Goal: Information Seeking & Learning: Understand process/instructions

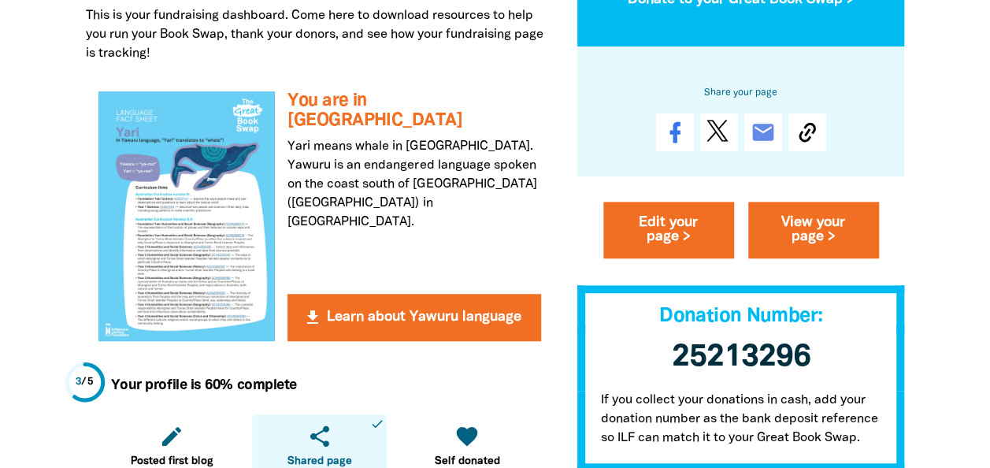
scroll to position [370, 0]
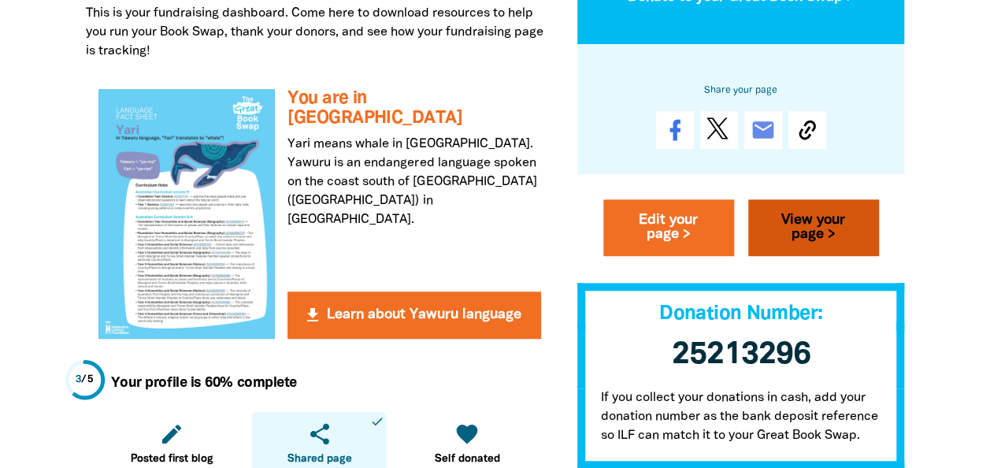
click at [781, 221] on link "View your page >" at bounding box center [813, 228] width 131 height 57
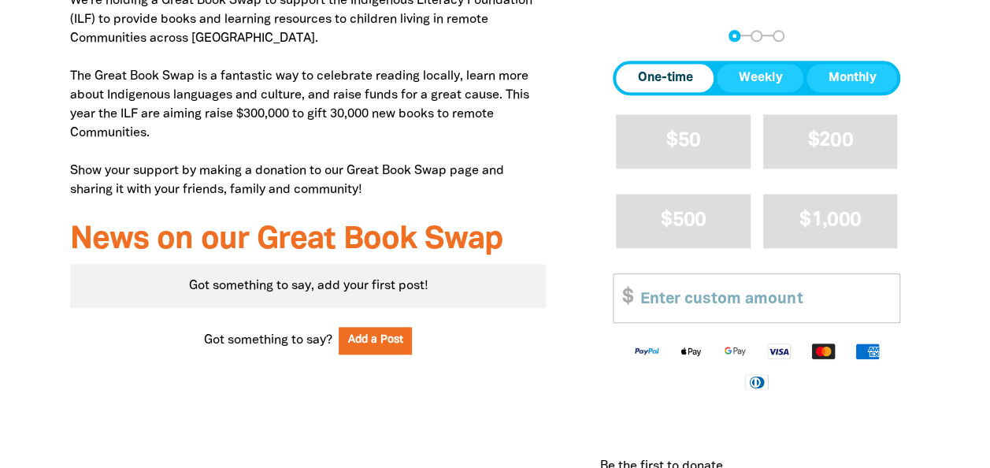
scroll to position [684, 0]
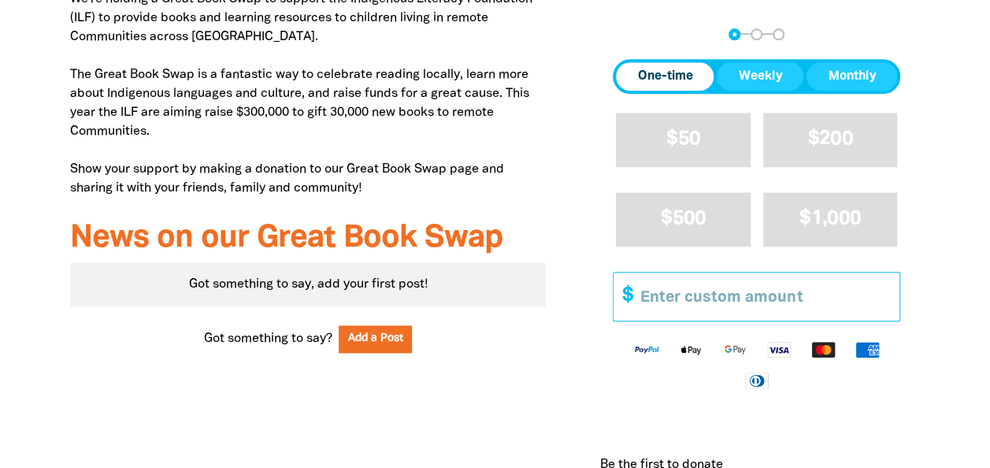
click at [788, 306] on input "Other Amount" at bounding box center [764, 297] width 270 height 48
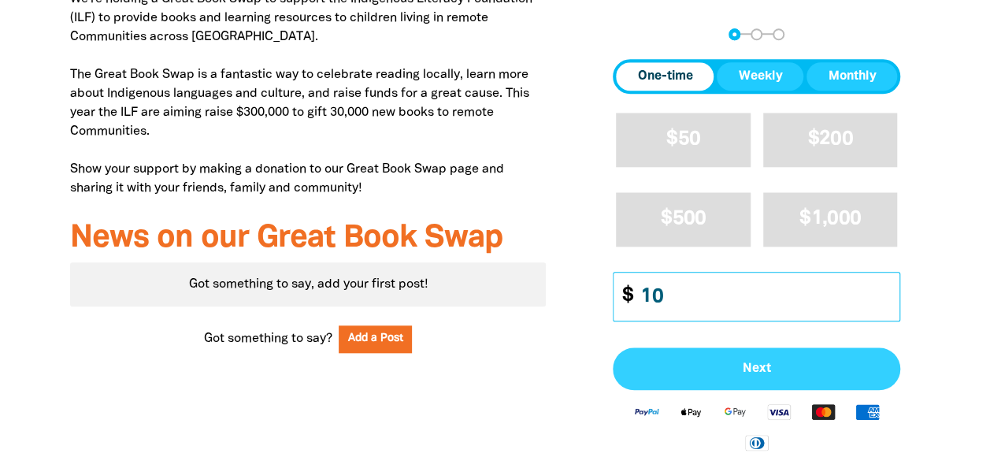
type input "10"
click at [773, 375] on button "Next" at bounding box center [756, 368] width 287 height 43
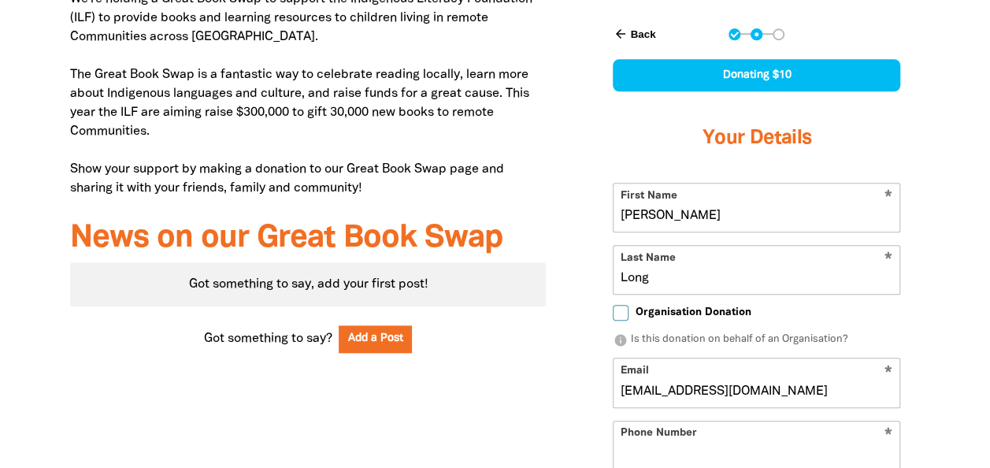
scroll to position [678, 0]
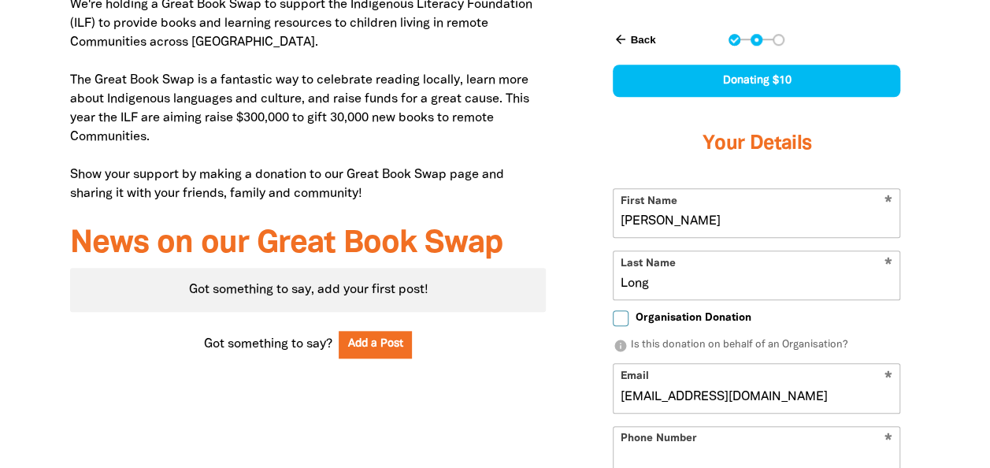
select select "AU"
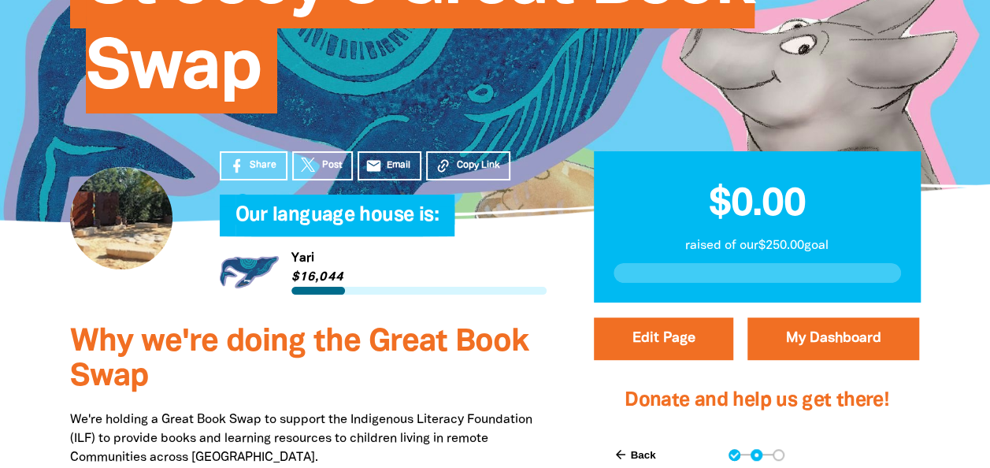
scroll to position [262, 0]
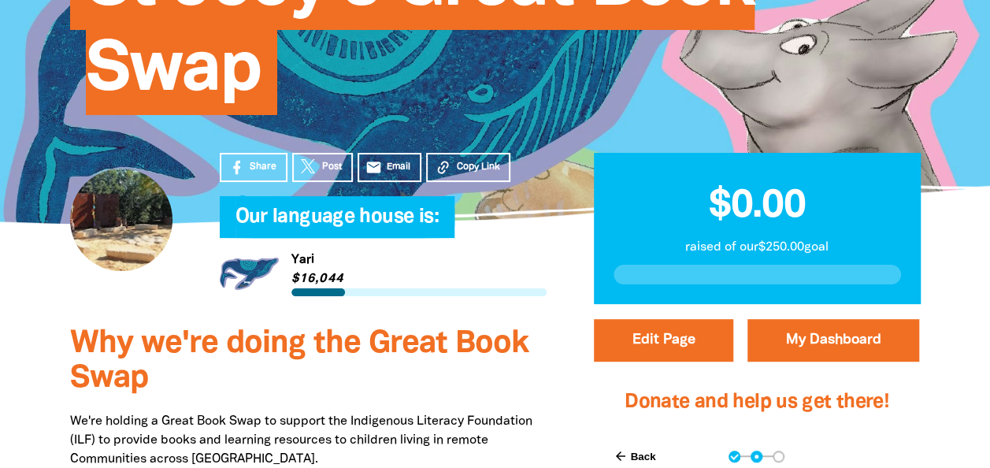
click at [620, 451] on icon "arrow_back" at bounding box center [620, 456] width 14 height 14
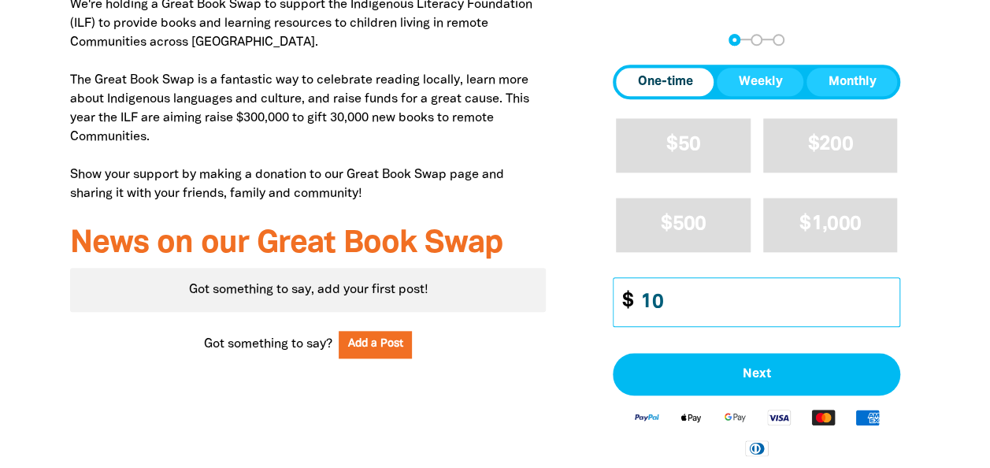
click at [681, 313] on input "10" at bounding box center [764, 302] width 270 height 48
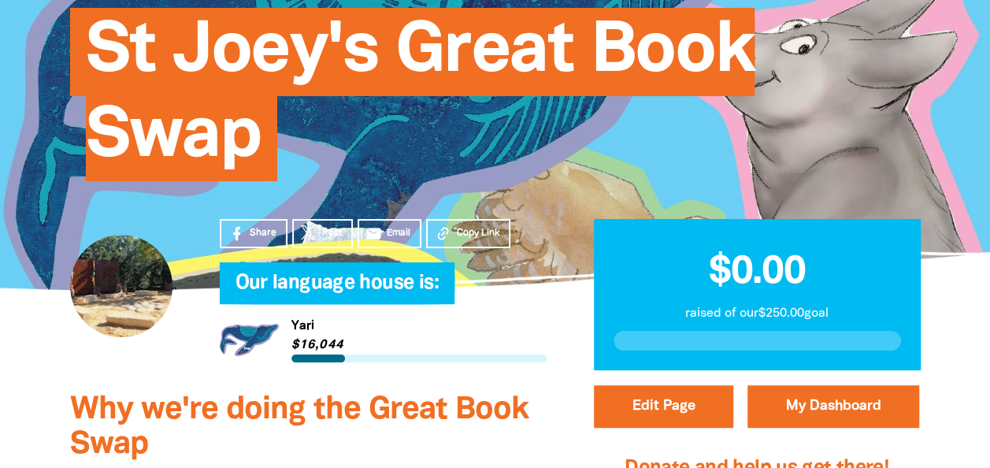
scroll to position [198, 0]
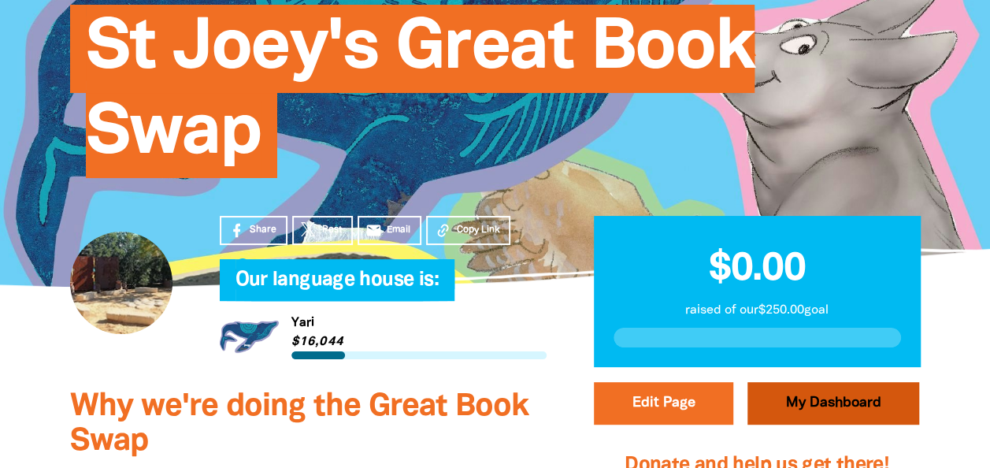
click at [811, 395] on link "My Dashboard" at bounding box center [833, 403] width 172 height 43
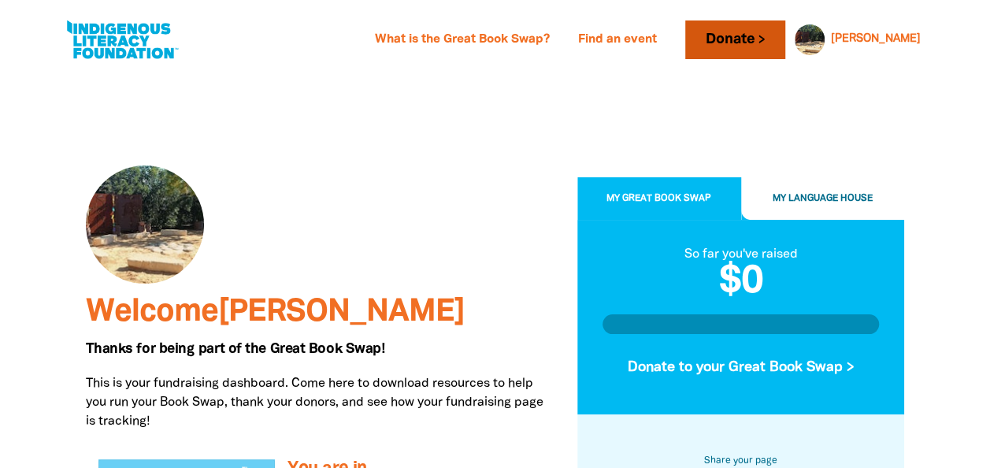
click at [785, 42] on link "Donate" at bounding box center [734, 39] width 99 height 39
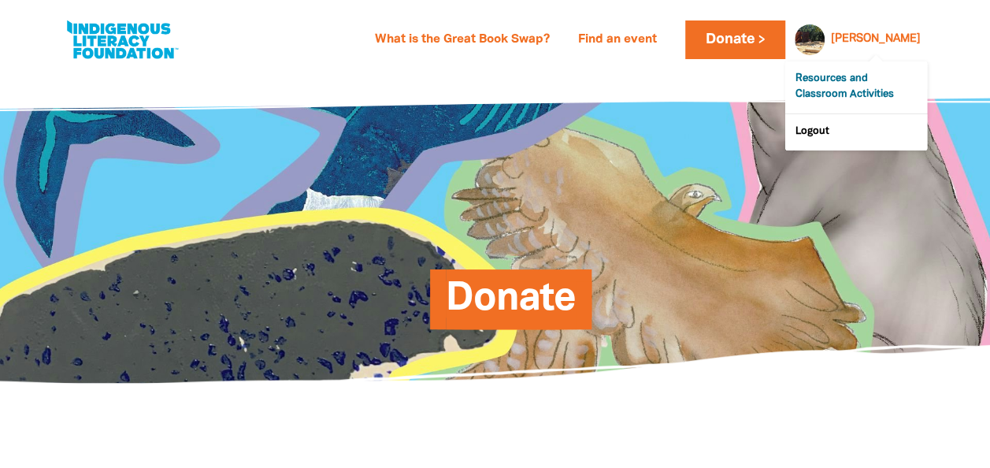
click at [860, 75] on link "Resources and Classroom Activities" at bounding box center [856, 87] width 142 height 52
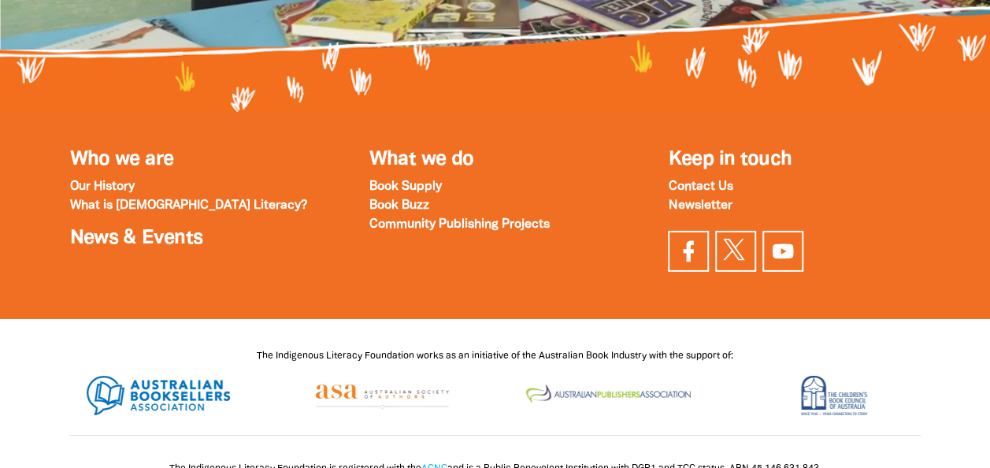
scroll to position [5434, 0]
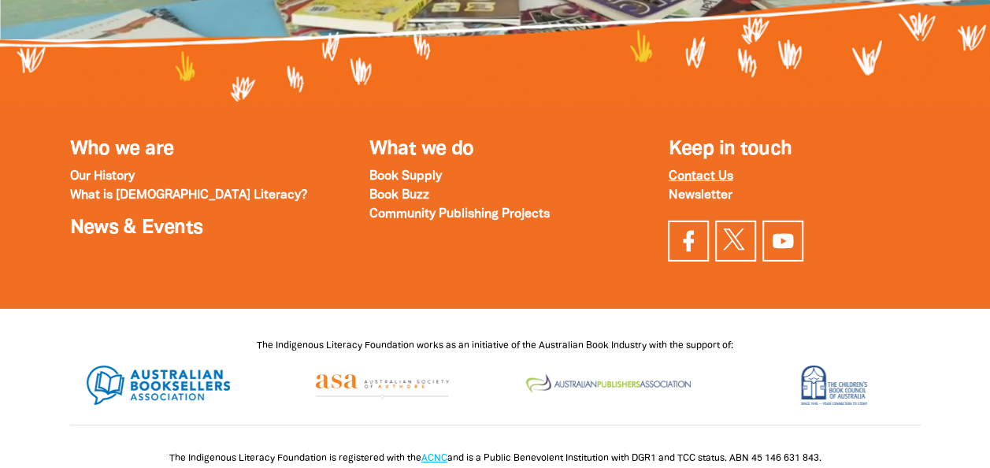
click at [695, 171] on strong "Contact Us" at bounding box center [700, 176] width 65 height 11
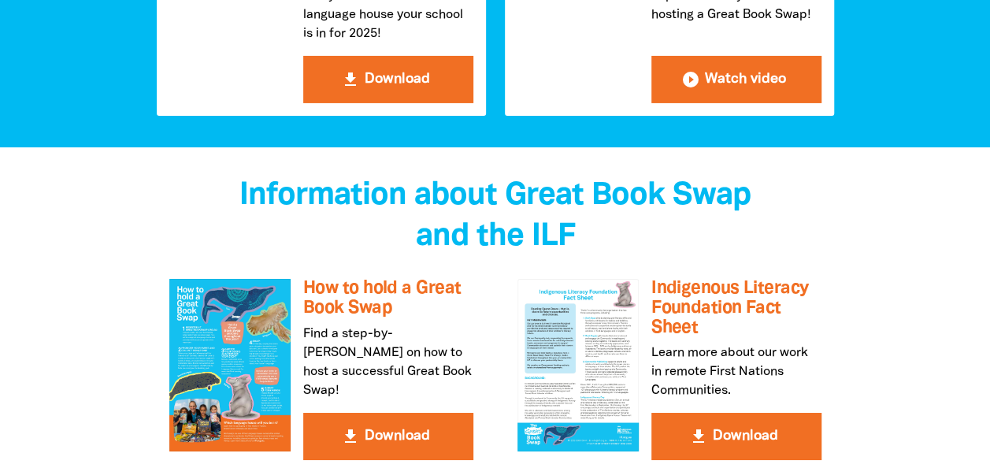
scroll to position [2636, 0]
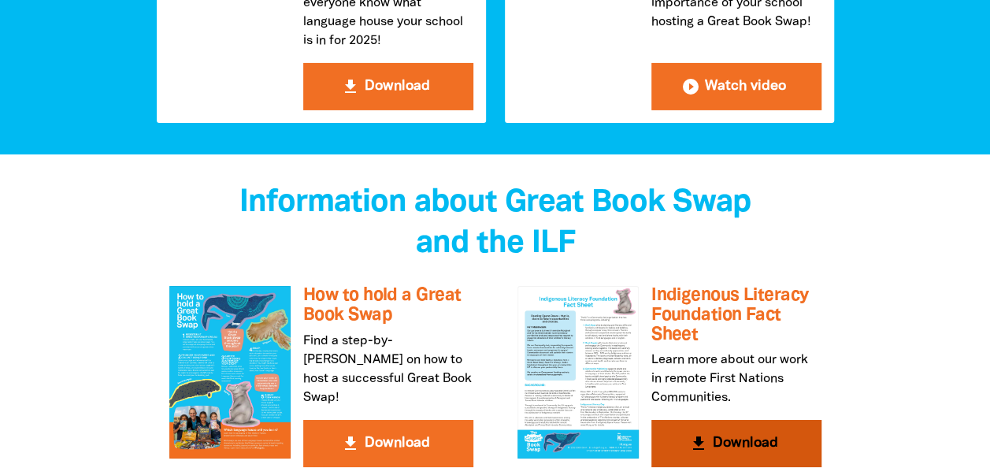
click at [684, 420] on button "get_app Download" at bounding box center [736, 443] width 170 height 47
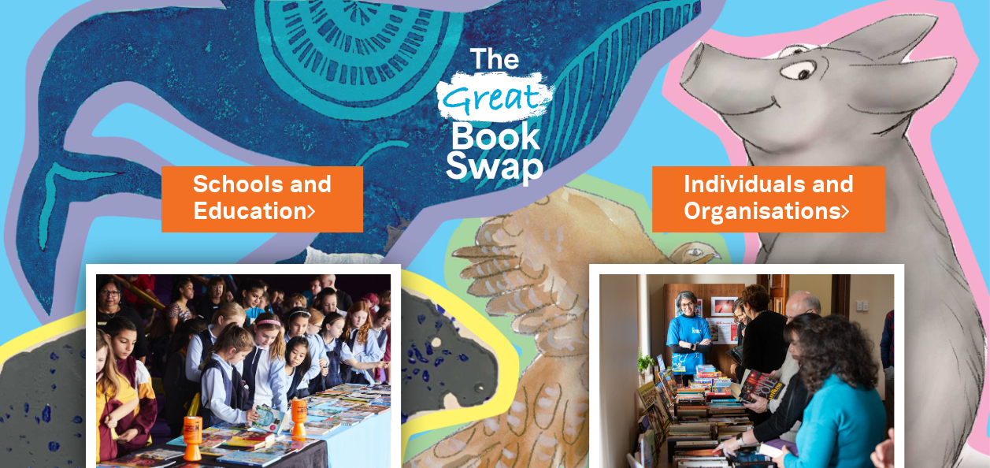
scroll to position [129, 0]
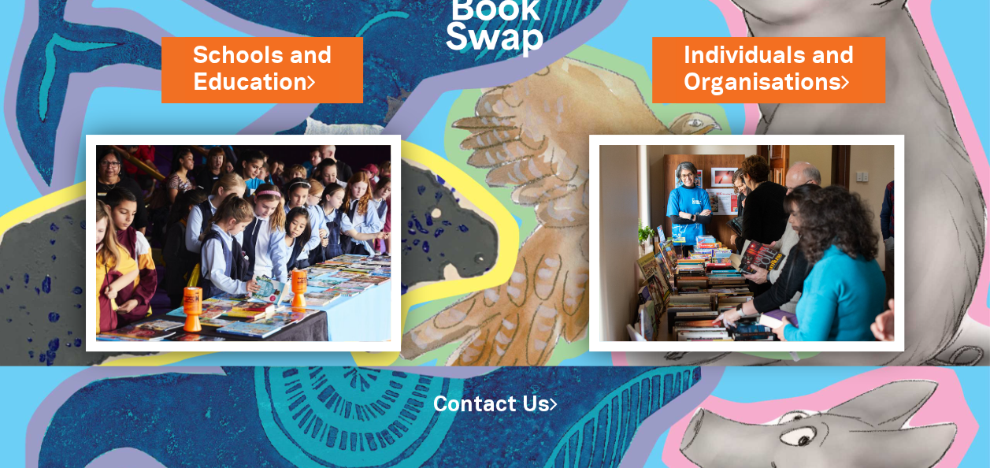
click at [542, 405] on link "Contact Us" at bounding box center [495, 405] width 124 height 20
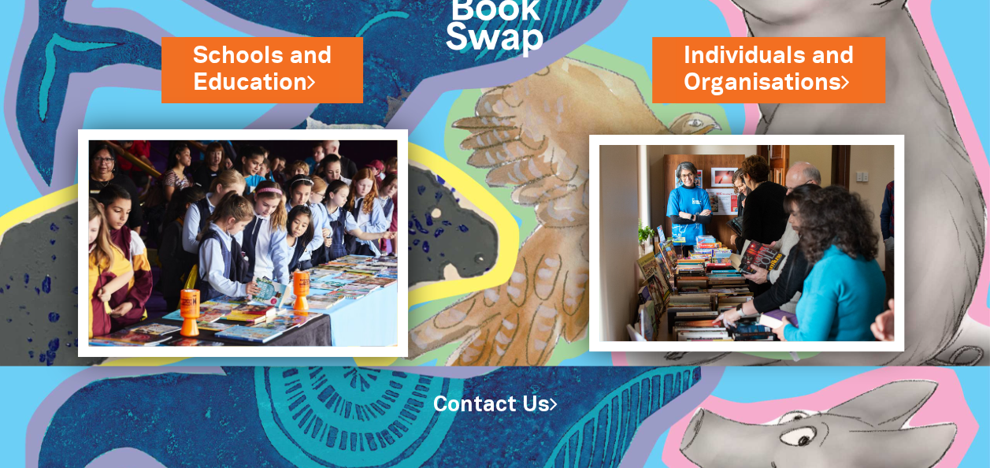
scroll to position [0, 0]
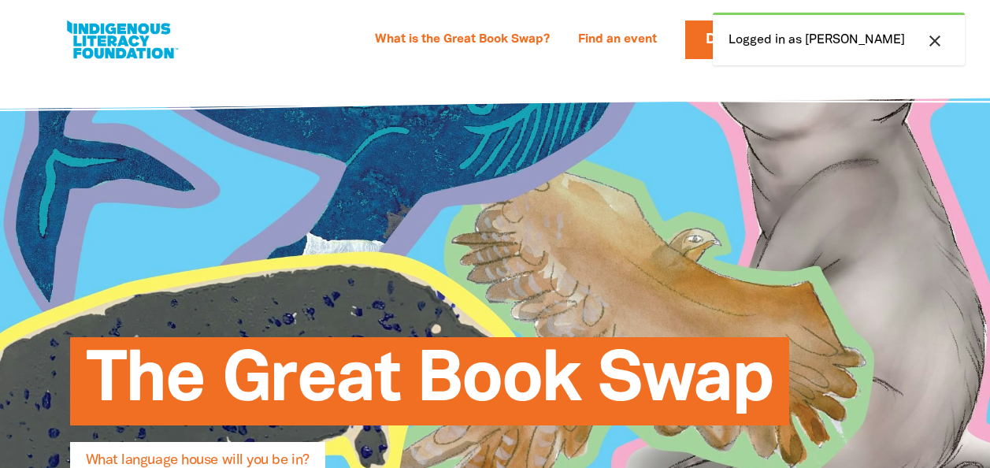
select select "primary-school"
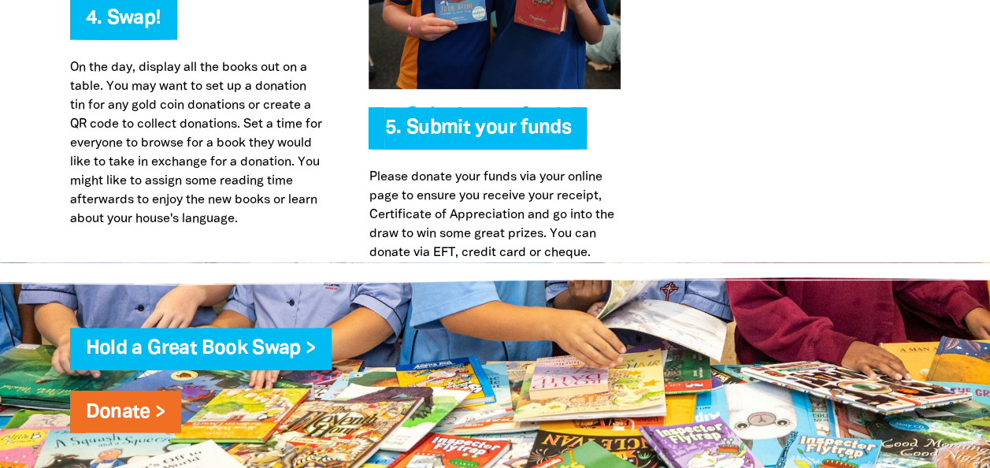
scroll to position [4067, 0]
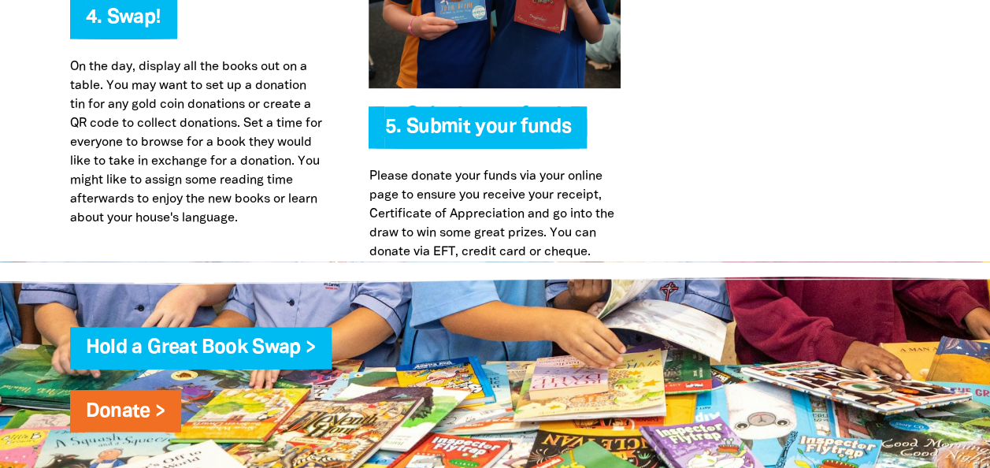
click at [498, 118] on span "5. Submit your funds" at bounding box center [477, 133] width 187 height 30
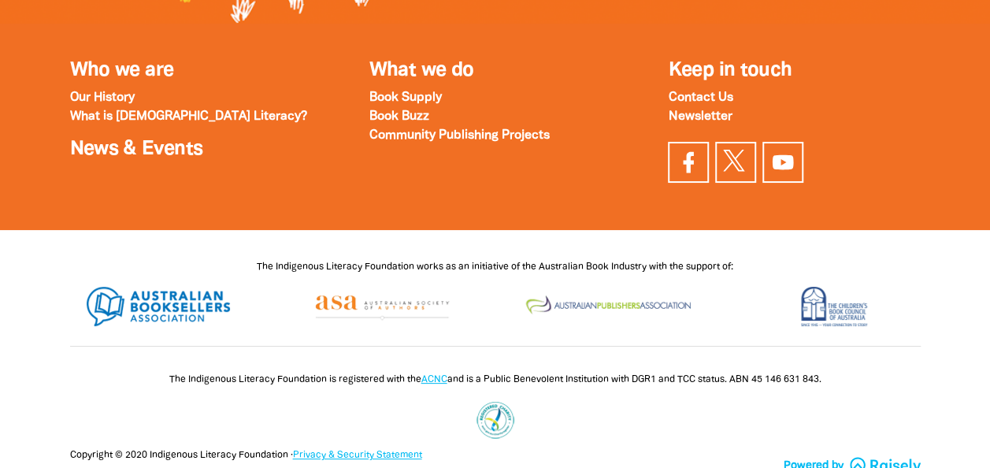
scroll to position [5584, 0]
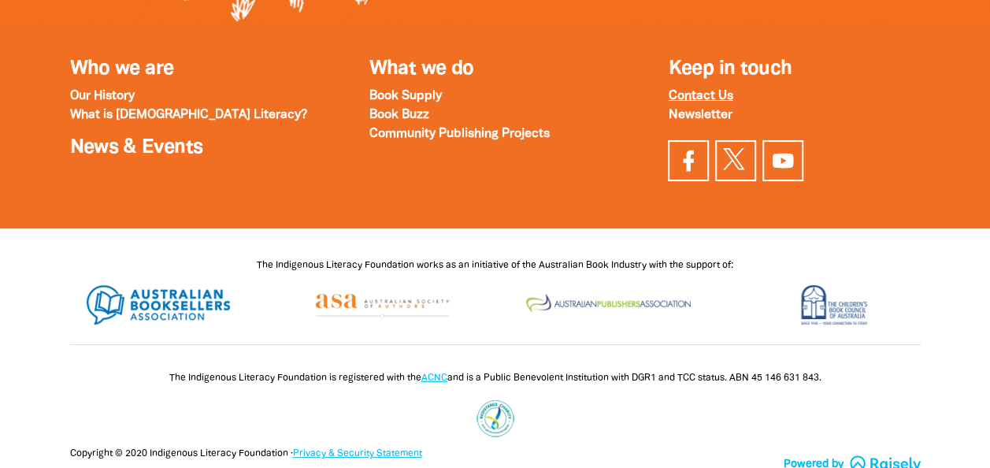
click at [713, 91] on strong "Contact Us" at bounding box center [700, 96] width 65 height 11
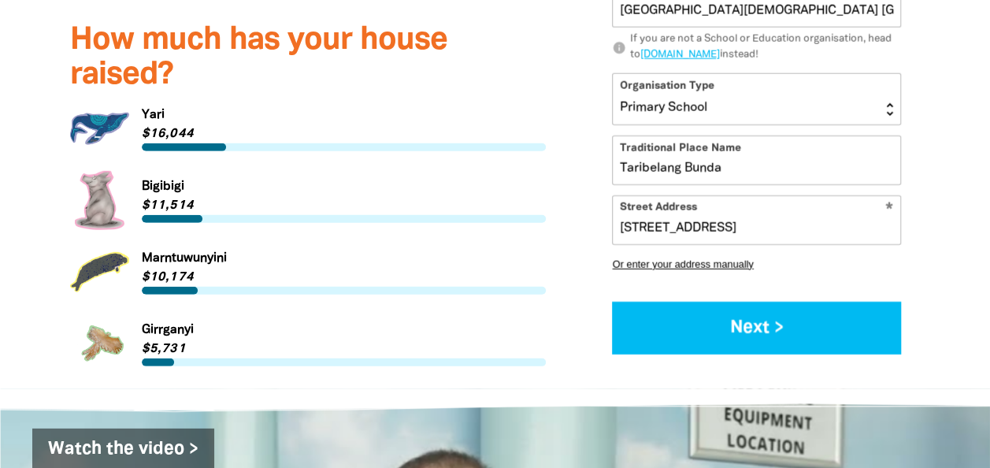
scroll to position [2151, 0]
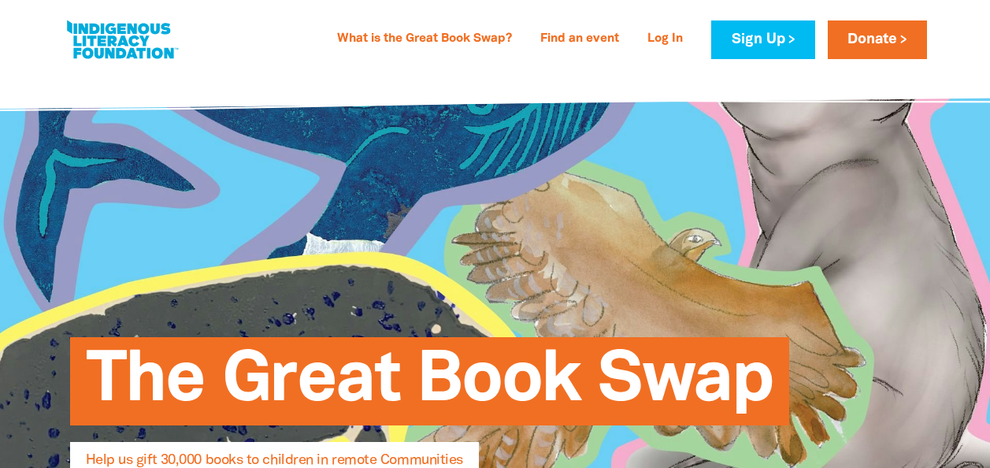
select select "AU"
click at [409, 41] on link "What is the Great Book Swap?" at bounding box center [425, 39] width 194 height 25
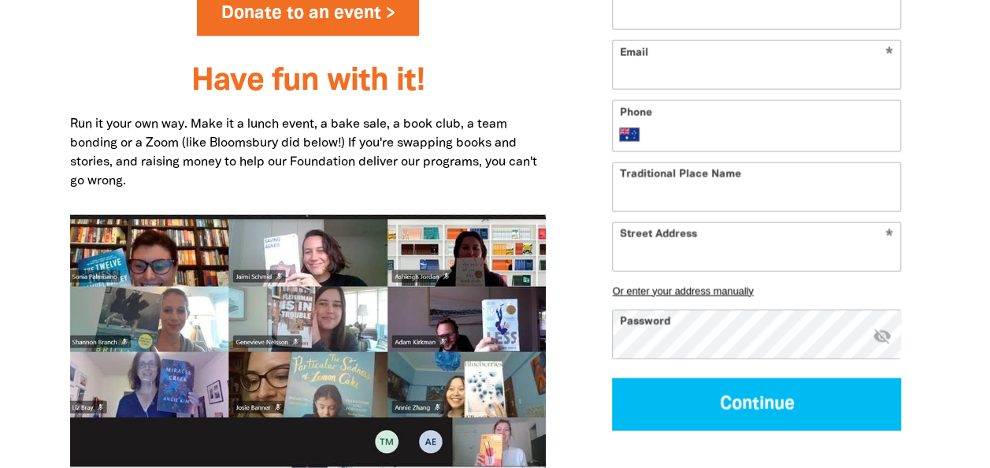
scroll to position [1956, 0]
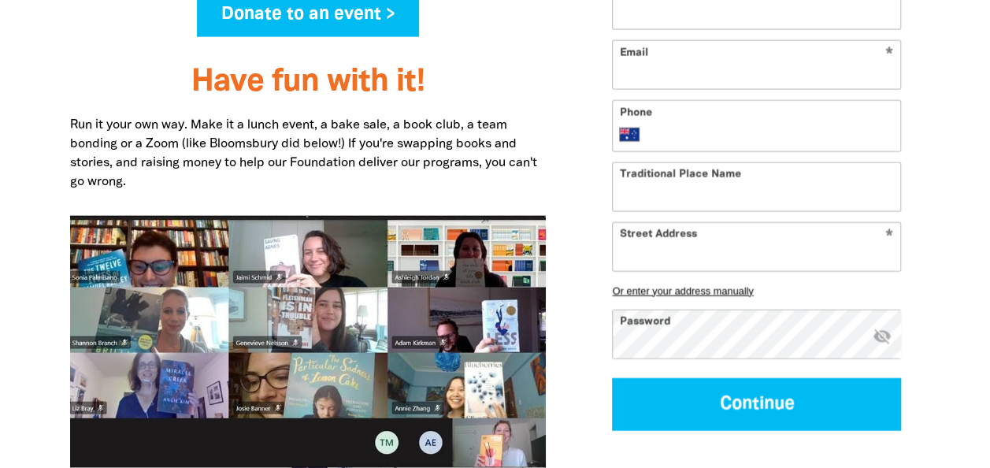
click at [403, 27] on link "Donate to an event >" at bounding box center [308, 15] width 223 height 44
